Goal: Task Accomplishment & Management: Manage account settings

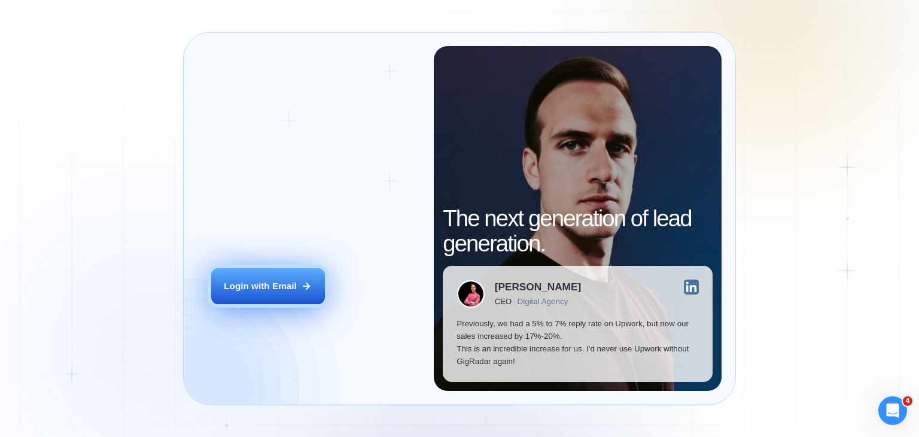
click at [272, 288] on div "Login with Email" at bounding box center [260, 286] width 73 height 13
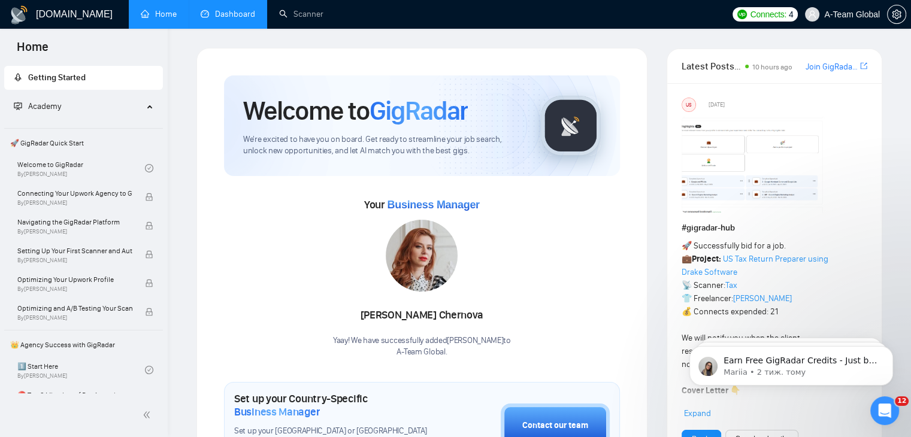
click at [238, 19] on link "Dashboard" at bounding box center [228, 14] width 54 height 10
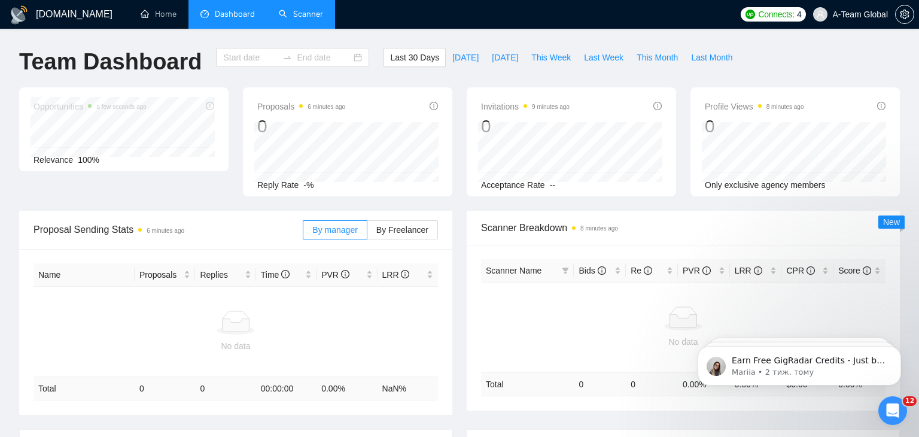
type input "2025-08-10"
type input "2025-09-09"
